Goal: Task Accomplishment & Management: Complete application form

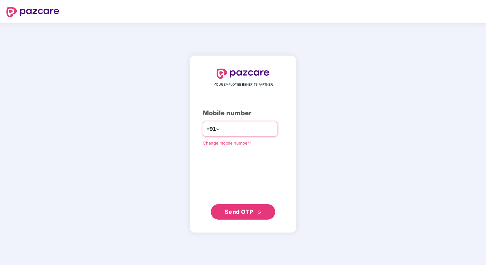
type input "**********"
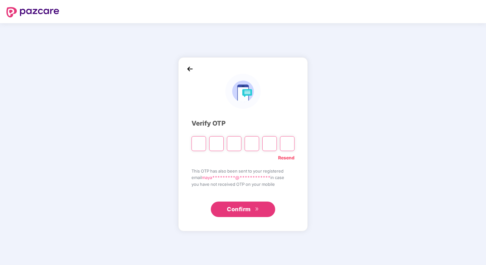
type input "*"
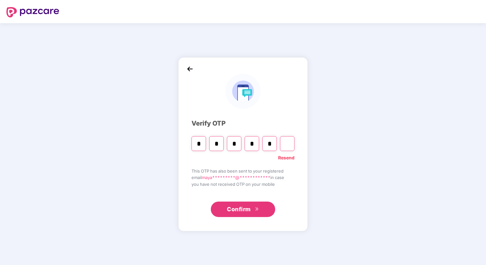
type input "*"
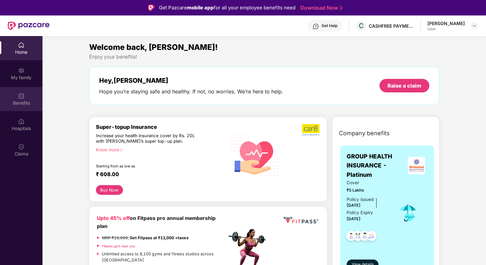
click at [23, 98] on img at bounding box center [21, 96] width 6 height 6
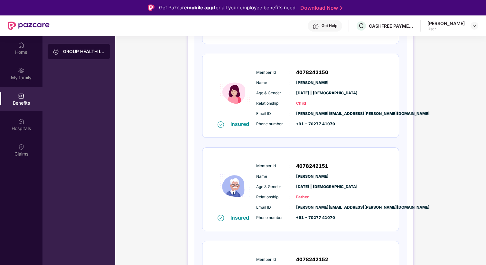
scroll to position [328, 0]
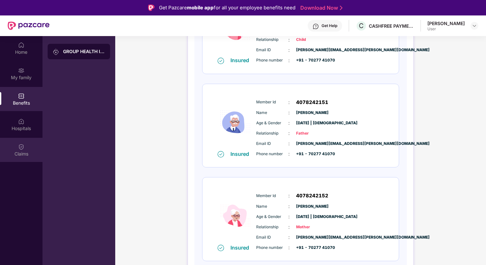
click at [15, 152] on div "Claims" at bounding box center [21, 153] width 43 height 6
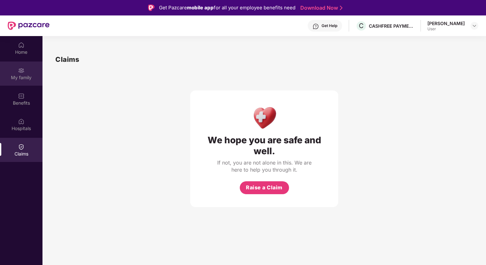
click at [23, 78] on div "My family" at bounding box center [21, 77] width 43 height 6
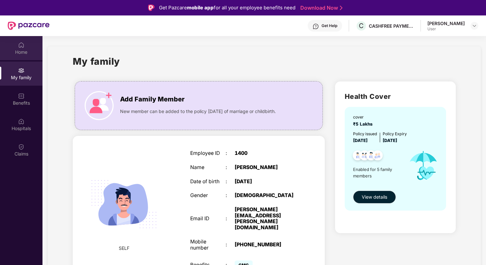
click at [27, 53] on div "Home" at bounding box center [21, 52] width 43 height 6
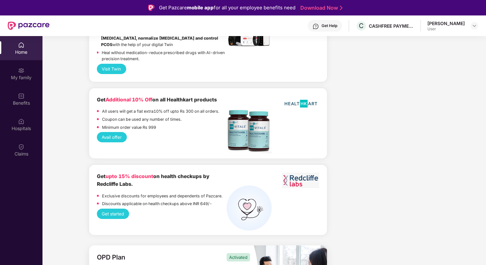
scroll to position [36, 0]
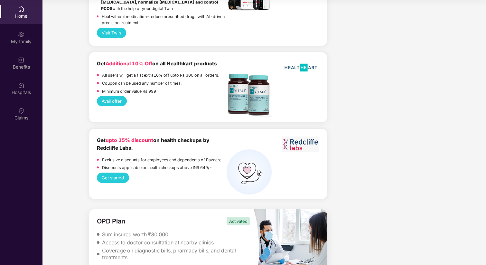
click at [156, 239] on div "Access to doctor consultation at nearby clinics" at bounding box center [158, 242] width 112 height 7
click at [277, 211] on img at bounding box center [291, 249] width 74 height 81
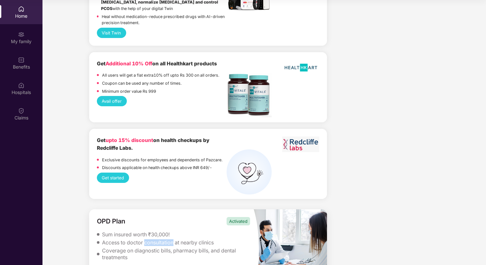
click at [28, 117] on div "Claims" at bounding box center [21, 118] width 43 height 6
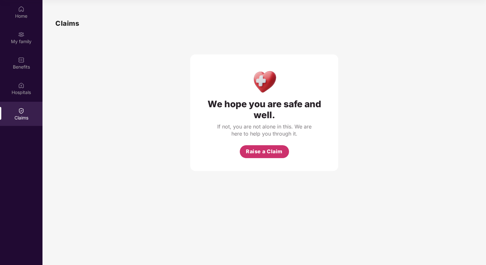
click at [267, 150] on span "Raise a Claim" at bounding box center [264, 152] width 37 height 8
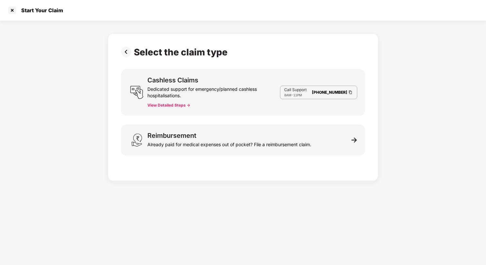
scroll to position [15, 0]
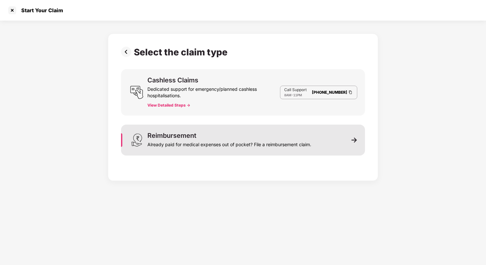
click at [237, 133] on div "Reimbursement Already paid for medical expenses out of pocket? File a reimburse…" at bounding box center [230, 139] width 164 height 15
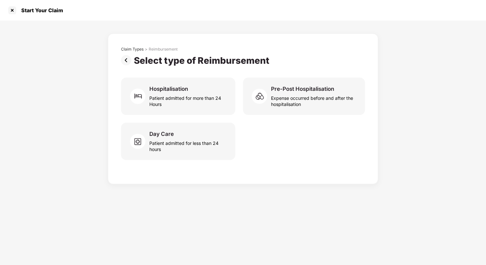
click at [131, 59] on img at bounding box center [127, 60] width 13 height 10
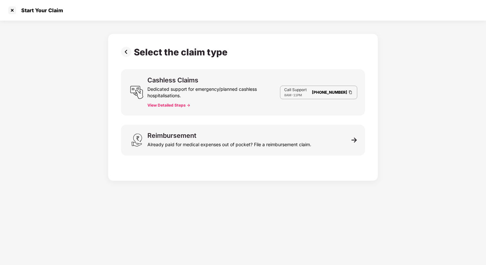
click at [168, 103] on button "View Detailed Steps ->" at bounding box center [169, 105] width 43 height 5
